Goal: Find specific page/section: Find specific page/section

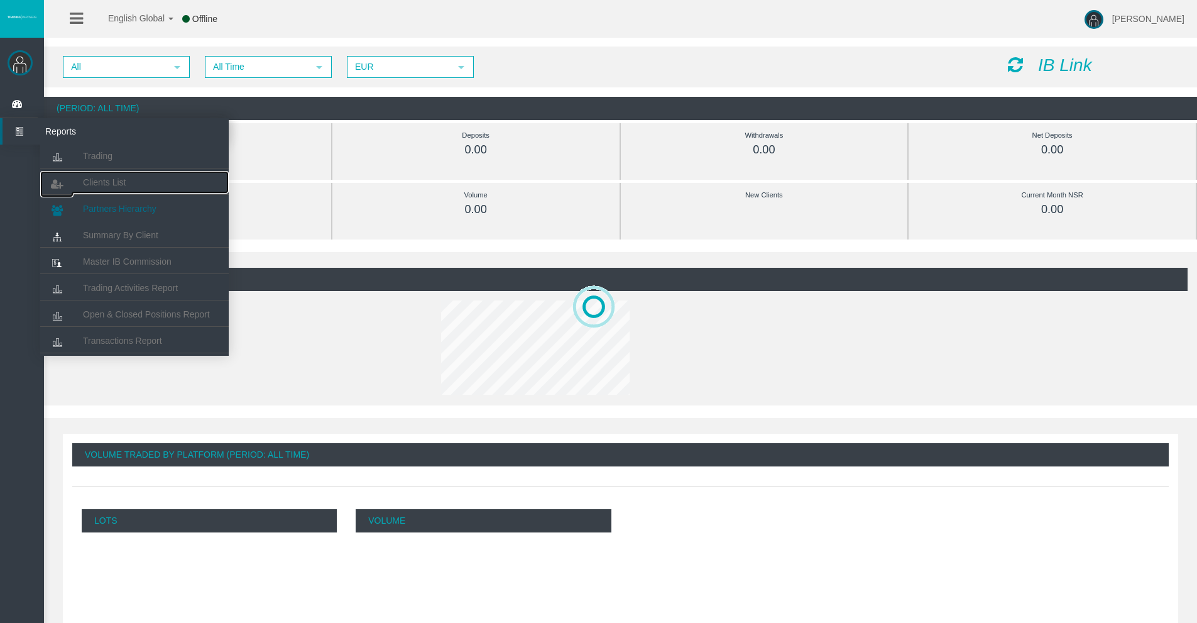
drag, startPoint x: 100, startPoint y: 185, endPoint x: 163, endPoint y: 217, distance: 70.5
click at [100, 185] on span "Clients List" at bounding box center [104, 182] width 43 height 10
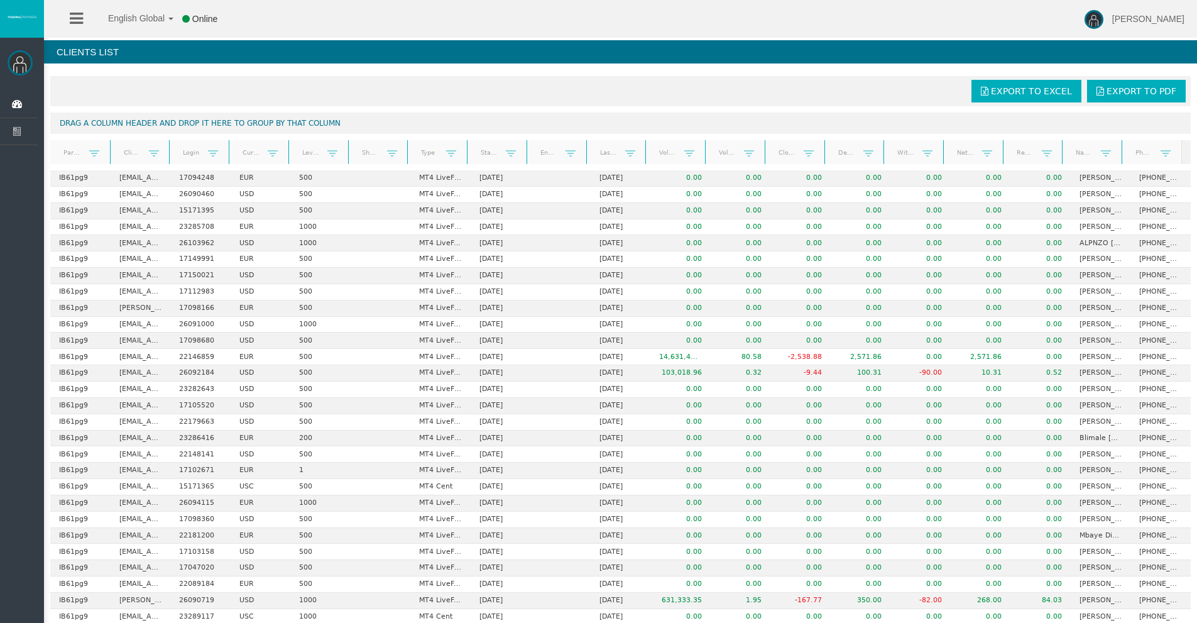
click at [486, 158] on link "Start Date" at bounding box center [489, 152] width 33 height 17
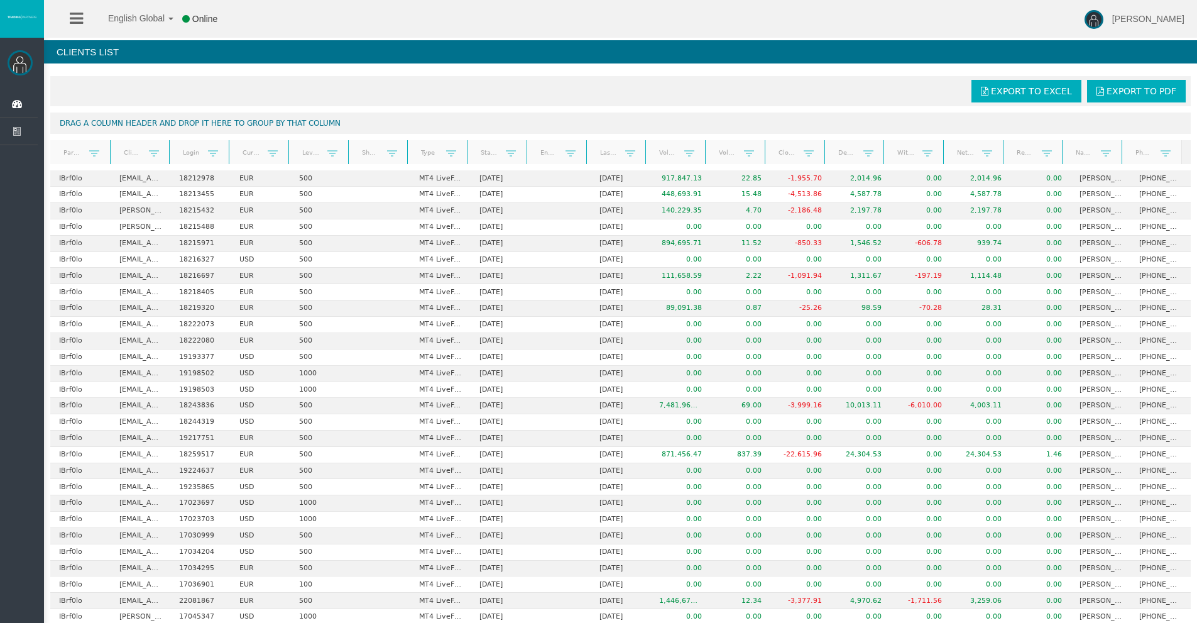
click at [485, 158] on link "Start Date" at bounding box center [489, 153] width 33 height 18
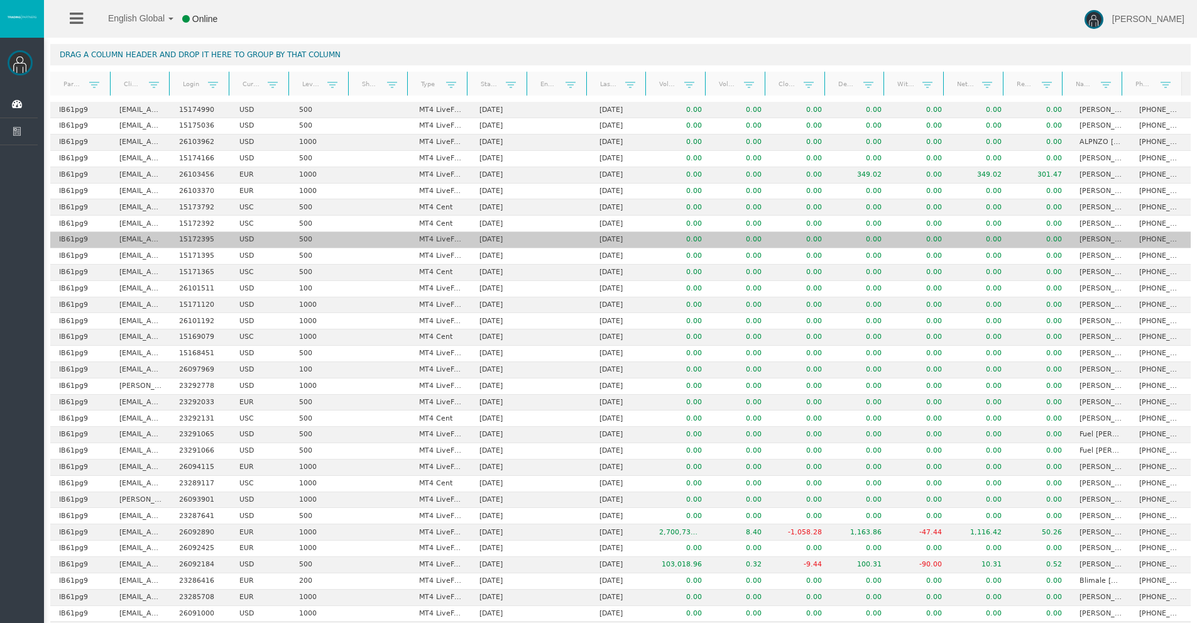
scroll to position [126, 0]
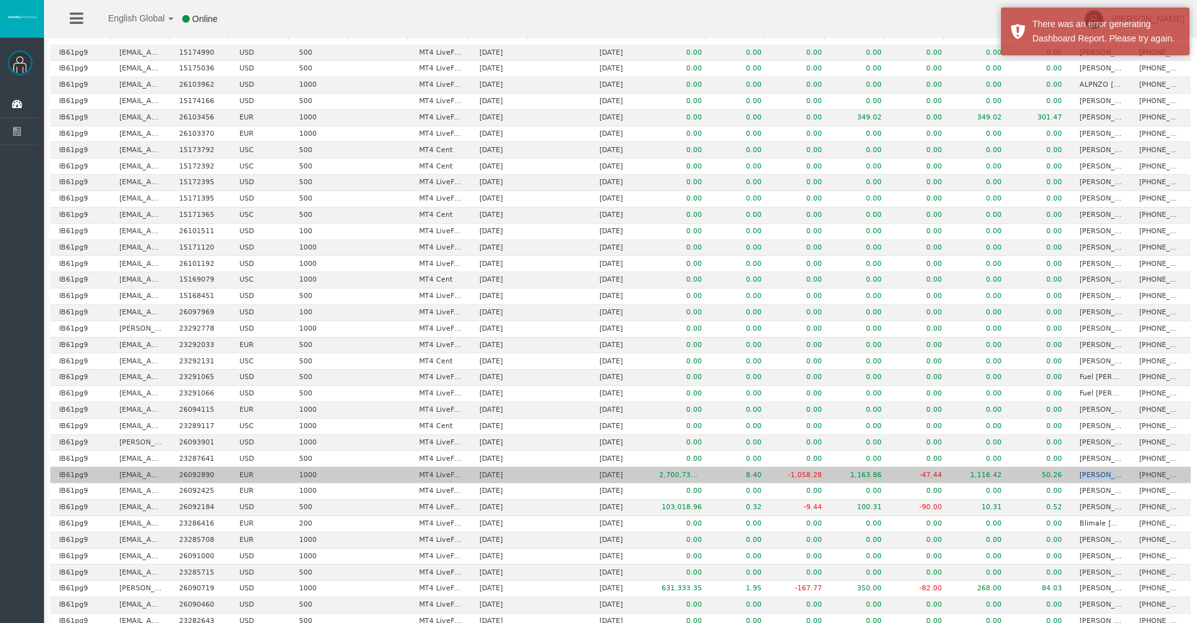
drag, startPoint x: 1073, startPoint y: 472, endPoint x: 1121, endPoint y: 473, distance: 48.4
click at [1121, 473] on td "Leonardo Gutierrez" at bounding box center [1101, 475] width 60 height 16
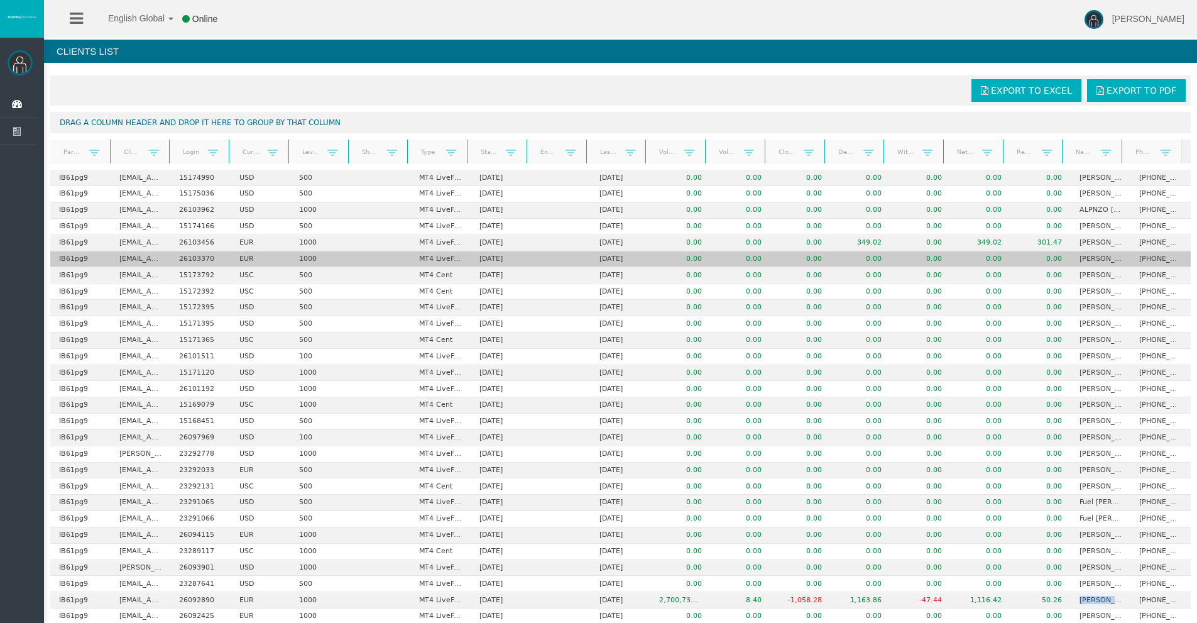
scroll to position [0, 0]
